Goal: Transaction & Acquisition: Purchase product/service

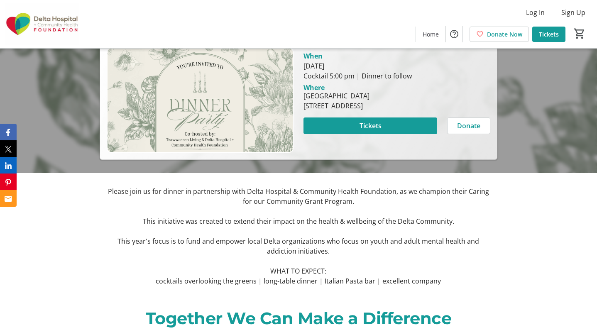
scroll to position [153, 0]
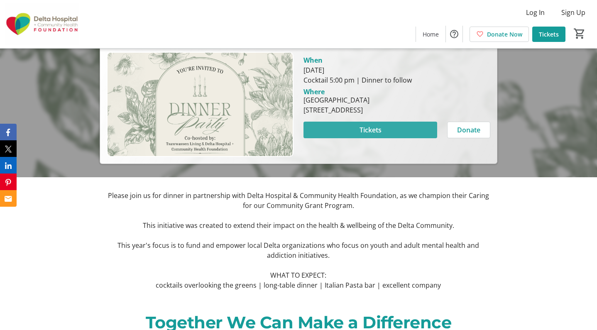
click at [341, 132] on span at bounding box center [370, 130] width 134 height 20
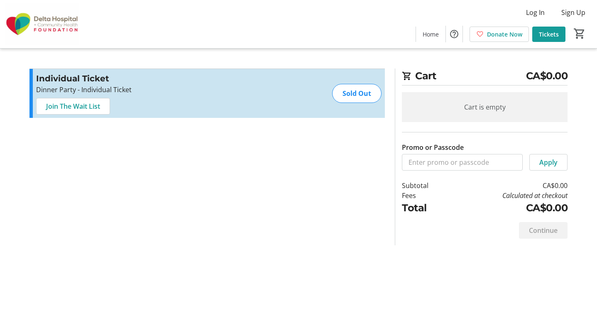
click at [368, 189] on section "Promo or Passcode Apply Individual Ticket Dinner Party - Individual Ticket Read…" at bounding box center [206, 156] width 365 height 177
click at [98, 112] on span at bounding box center [73, 106] width 73 height 20
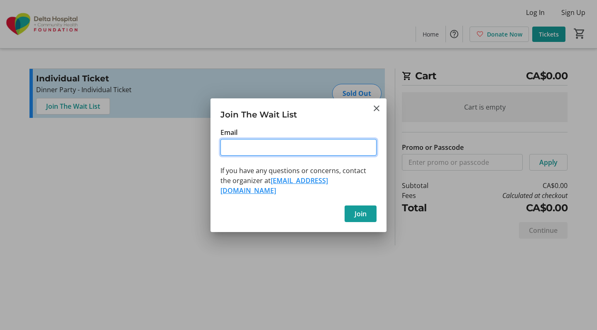
type input "[EMAIL_ADDRESS][DOMAIN_NAME]"
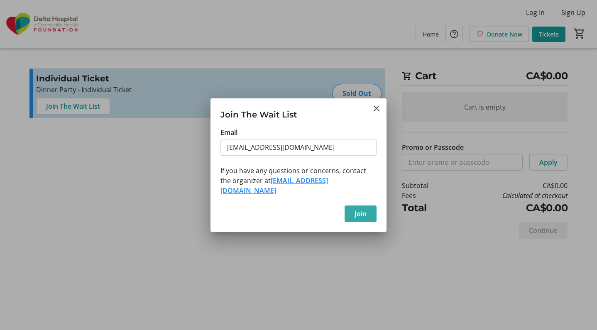
click at [366, 209] on span "Join" at bounding box center [360, 214] width 12 height 10
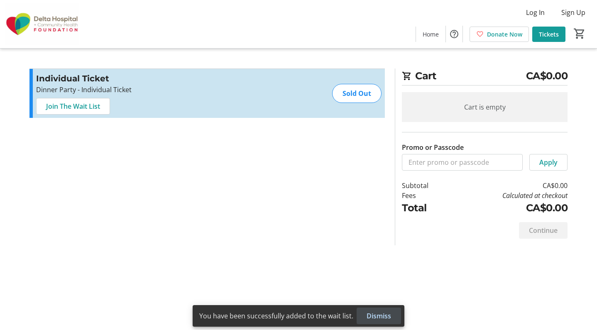
click at [383, 316] on span "Dismiss" at bounding box center [378, 316] width 24 height 10
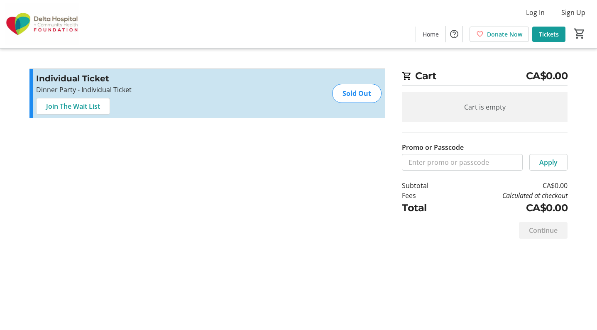
click at [376, 246] on div "Cart CA$0.00 Cart is empty Promo or Passcode Apply Subtotal CA$0.00 Fees Calcul…" at bounding box center [298, 165] width 548 height 330
